Goal: Information Seeking & Learning: Learn about a topic

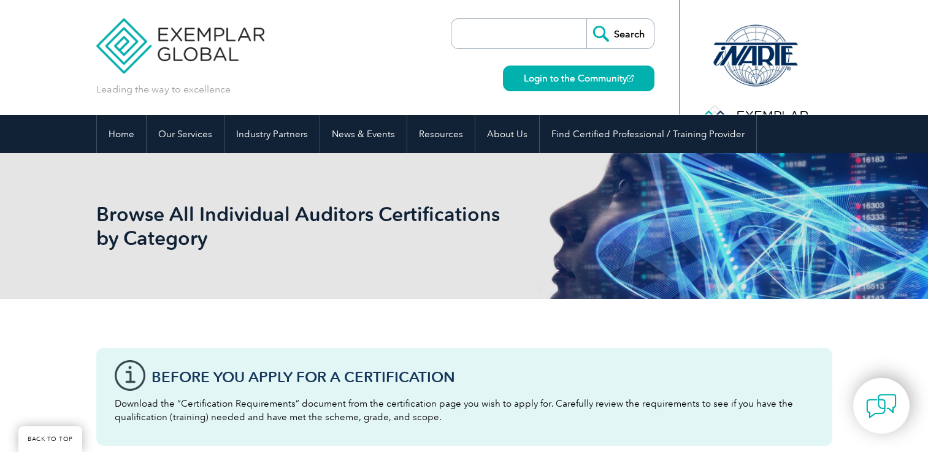
scroll to position [492, 0]
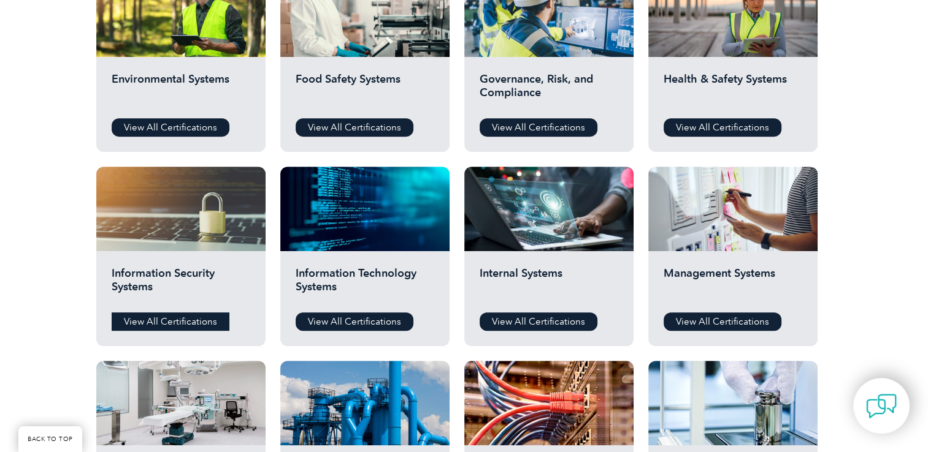
click at [175, 319] on link "View All Certifications" at bounding box center [171, 322] width 118 height 18
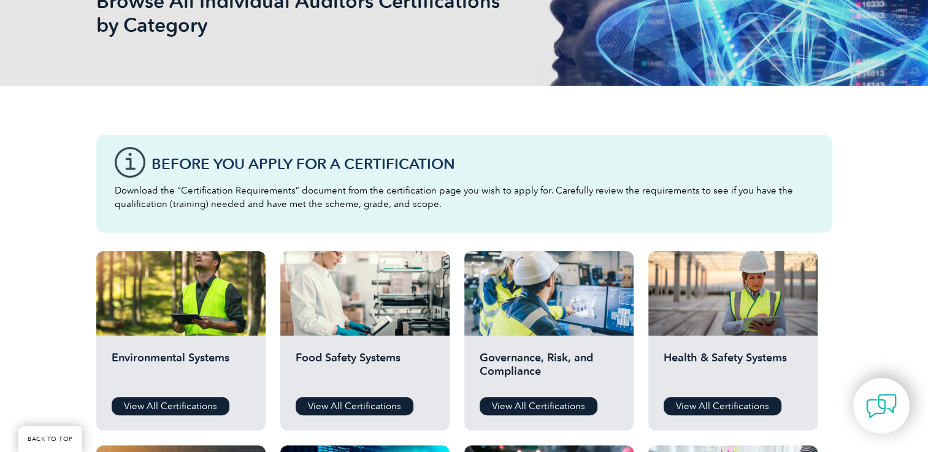
scroll to position [0, 0]
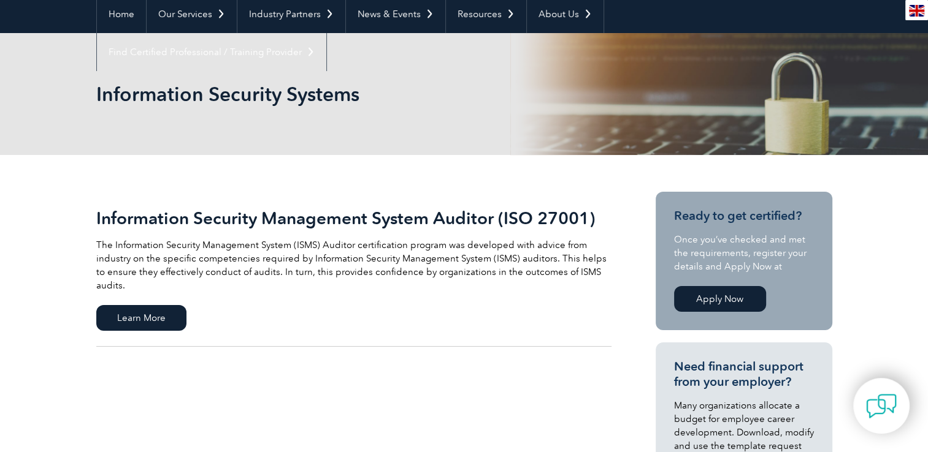
scroll to position [96, 0]
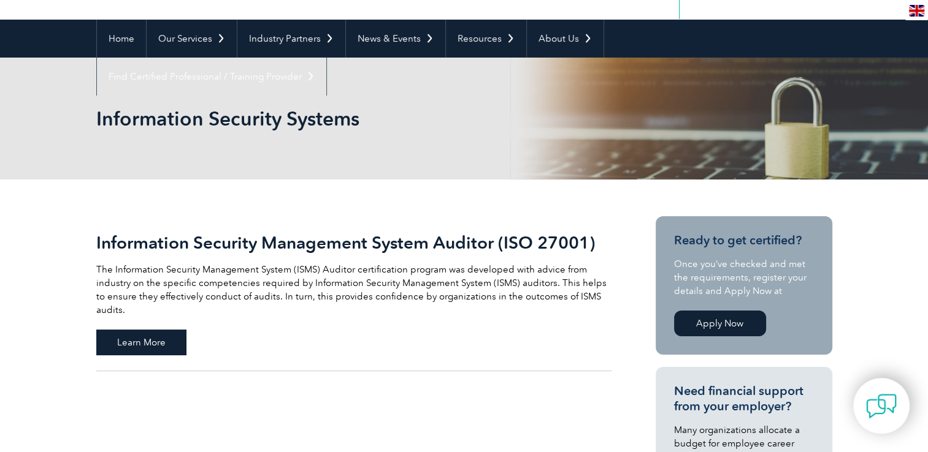
click at [148, 330] on span "Learn More" at bounding box center [141, 343] width 90 height 26
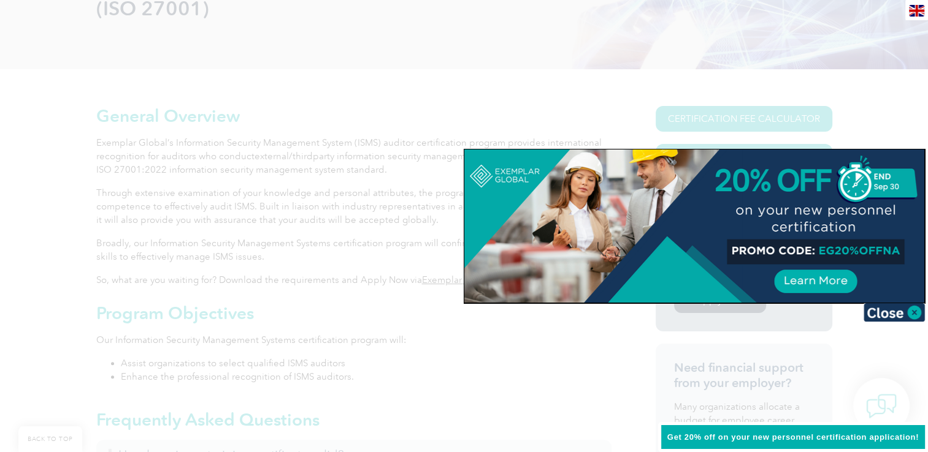
scroll to position [228, 0]
click at [913, 312] on img at bounding box center [893, 312] width 61 height 18
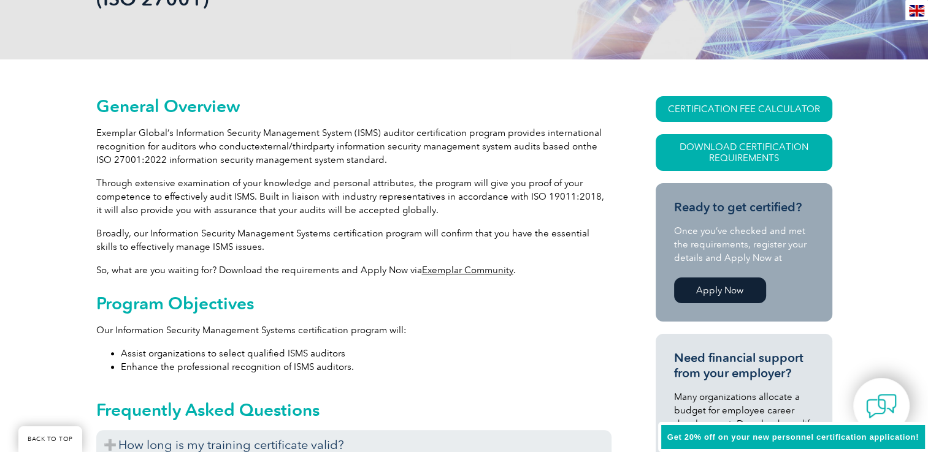
scroll to position [240, 0]
click at [459, 267] on link "Exemplar Community" at bounding box center [467, 269] width 91 height 11
